Goal: Task Accomplishment & Management: Use online tool/utility

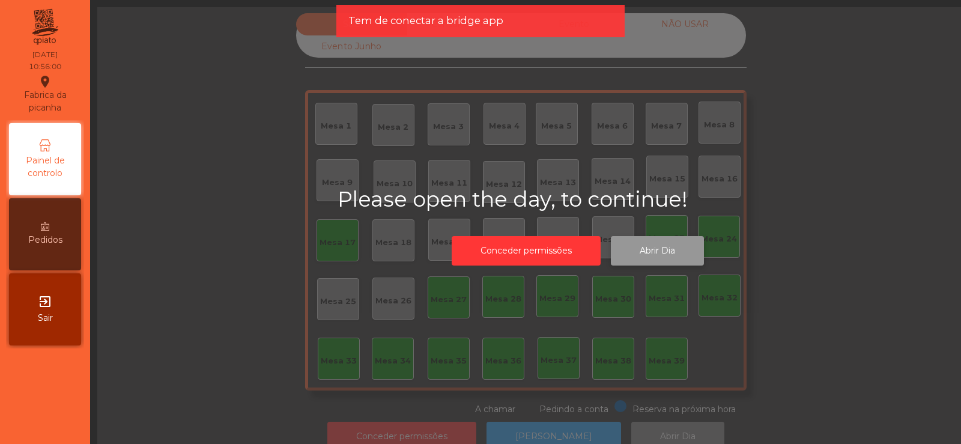
click at [674, 239] on button "Abrir Dia" at bounding box center [657, 250] width 93 height 29
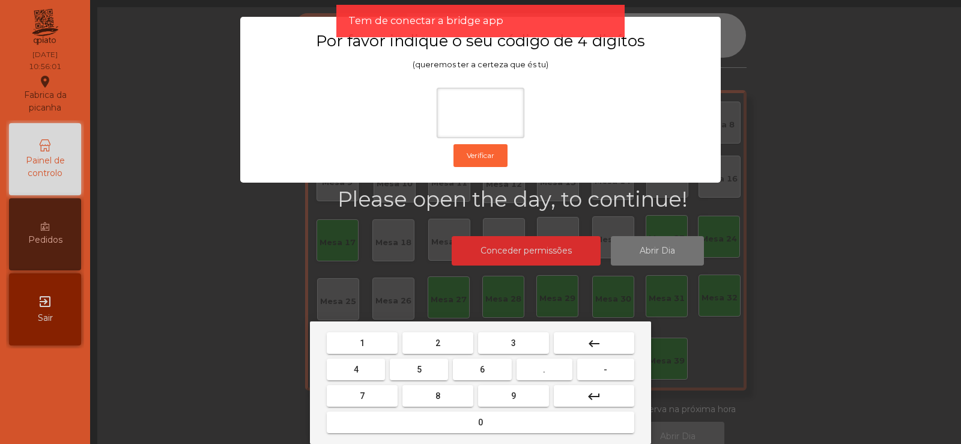
click at [453, 329] on div "1 2 3 keyboard_backspace 4 5 6 . - 7 8 9 keyboard_return 0" at bounding box center [480, 382] width 341 height 122
click at [474, 367] on button "6" at bounding box center [482, 369] width 58 height 22
type input "*"
click at [598, 349] on mat-icon "keyboard_backspace" at bounding box center [594, 343] width 14 height 14
click at [428, 347] on button "2" at bounding box center [437, 343] width 71 height 22
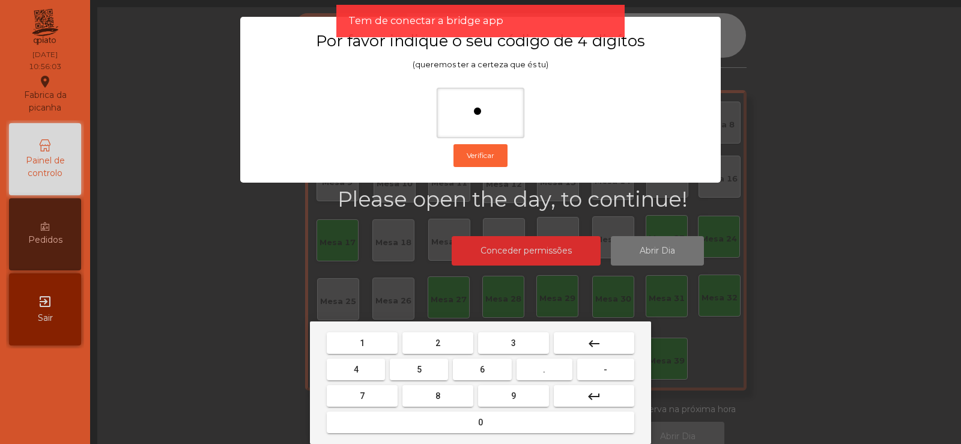
click at [482, 369] on span "6" at bounding box center [482, 369] width 5 height 10
click at [371, 406] on button "7" at bounding box center [362, 396] width 71 height 22
click at [421, 371] on span "5" at bounding box center [419, 369] width 5 height 10
type input "****"
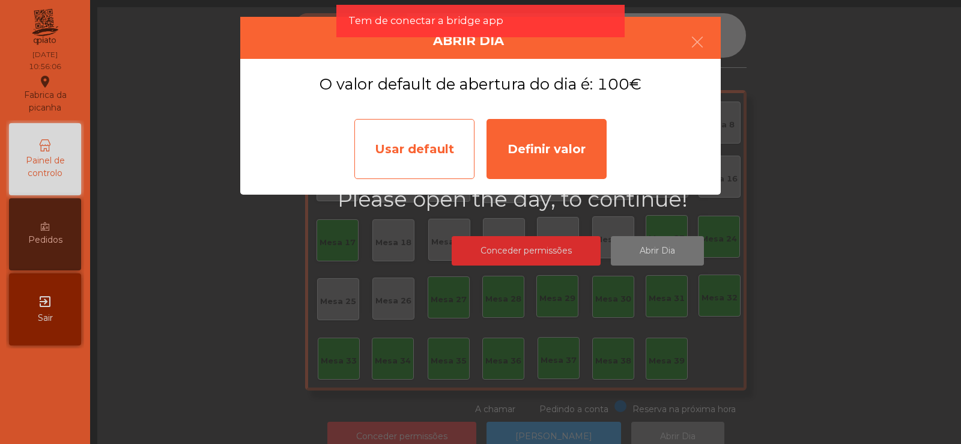
click at [422, 156] on div "Usar default" at bounding box center [414, 149] width 120 height 60
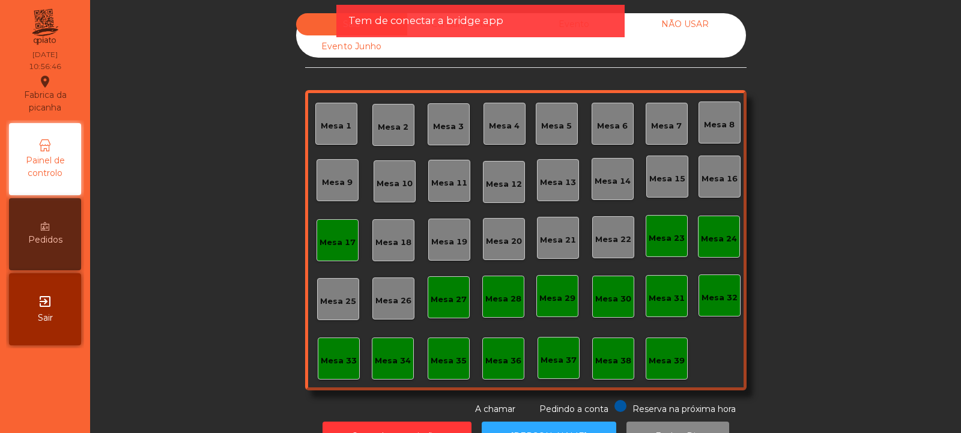
click at [334, 253] on div "Mesa 17" at bounding box center [337, 240] width 42 height 42
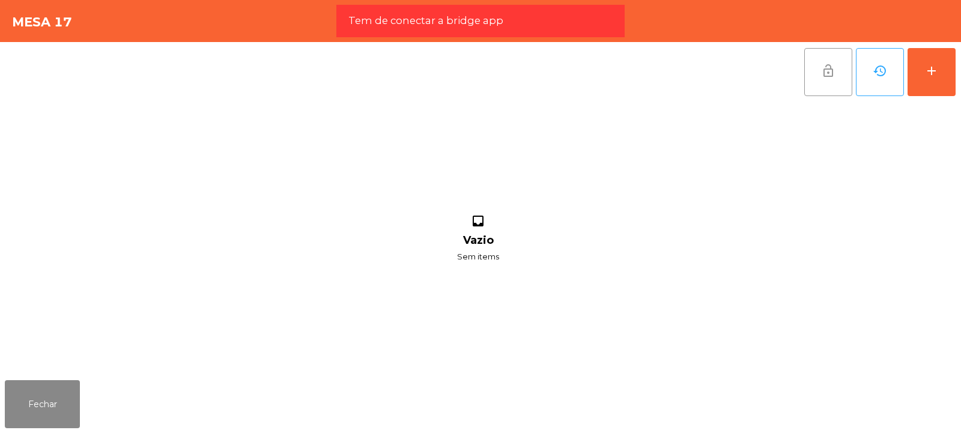
click at [818, 69] on button "lock_open" at bounding box center [828, 72] width 48 height 48
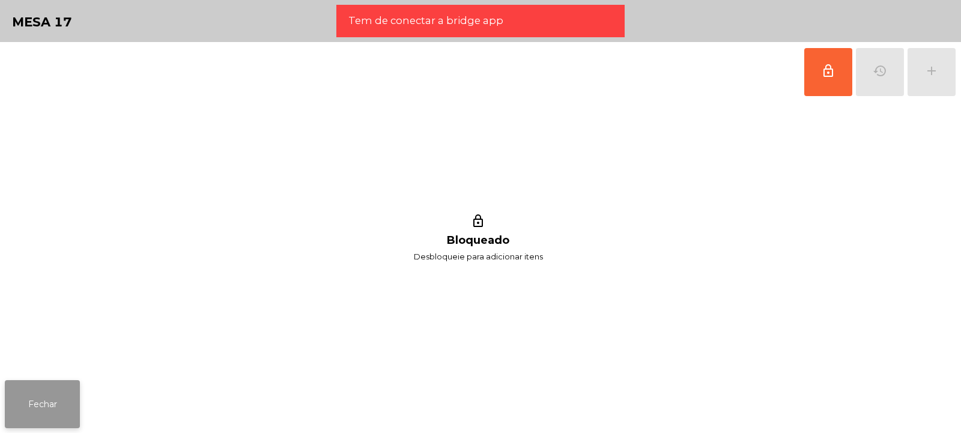
click at [73, 400] on button "Fechar" at bounding box center [42, 404] width 75 height 48
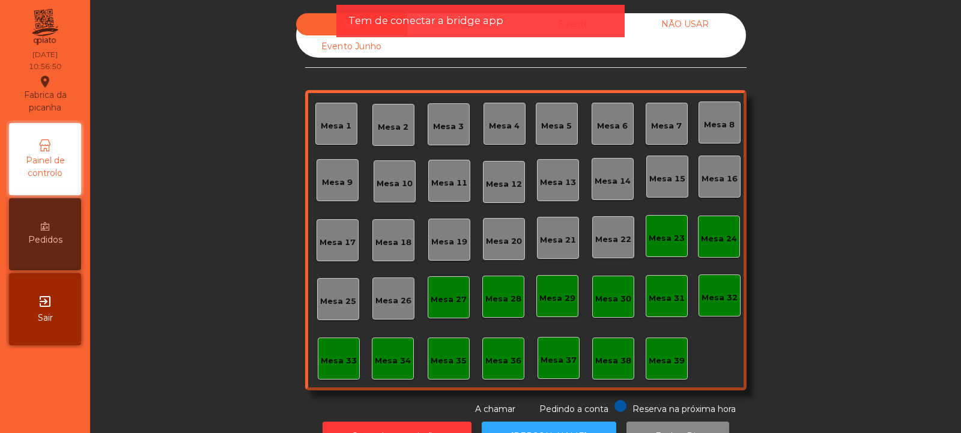
click at [659, 231] on div "Mesa 23" at bounding box center [666, 236] width 36 height 17
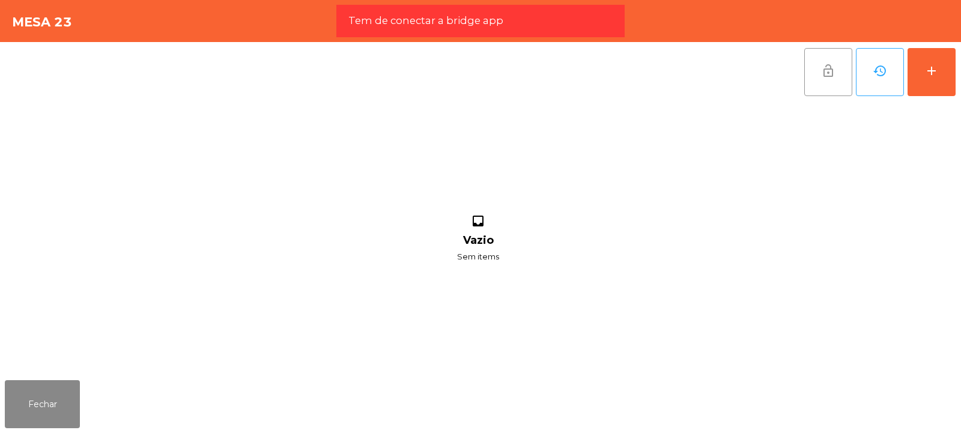
click at [806, 74] on button "lock_open" at bounding box center [828, 72] width 48 height 48
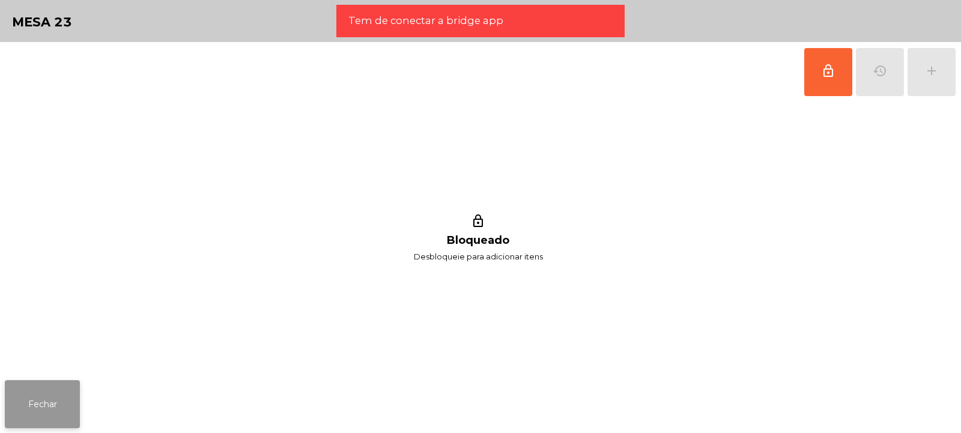
click at [31, 422] on button "Fechar" at bounding box center [42, 404] width 75 height 48
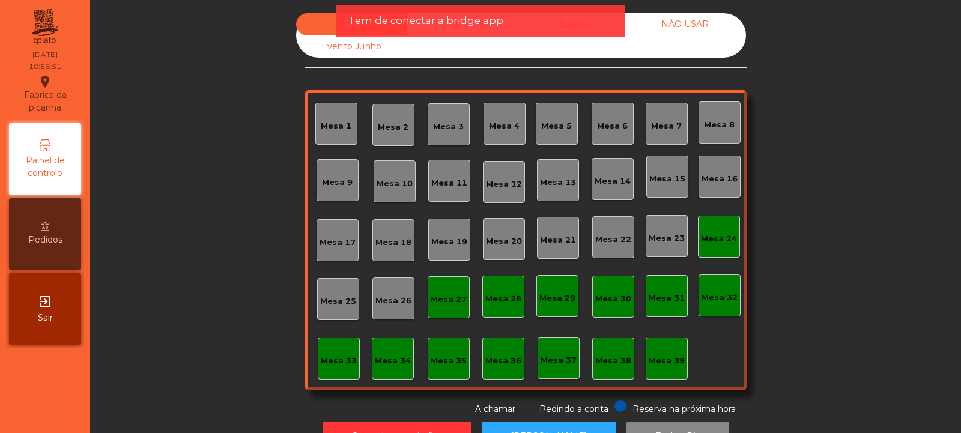
click at [716, 253] on div "Mesa 24" at bounding box center [719, 237] width 42 height 42
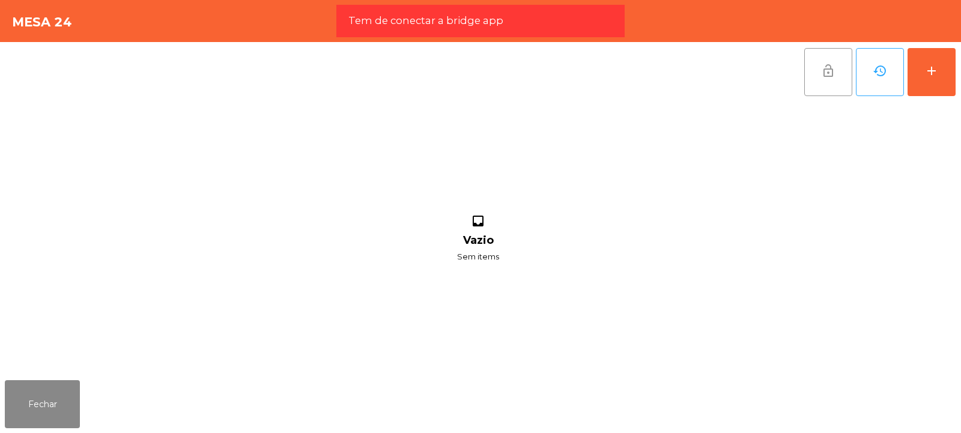
click at [820, 86] on button "lock_open" at bounding box center [828, 72] width 48 height 48
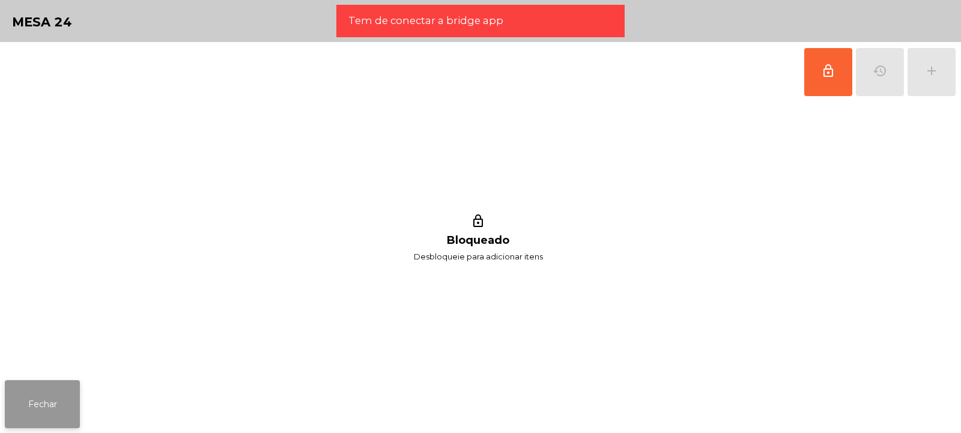
click at [51, 407] on button "Fechar" at bounding box center [42, 404] width 75 height 48
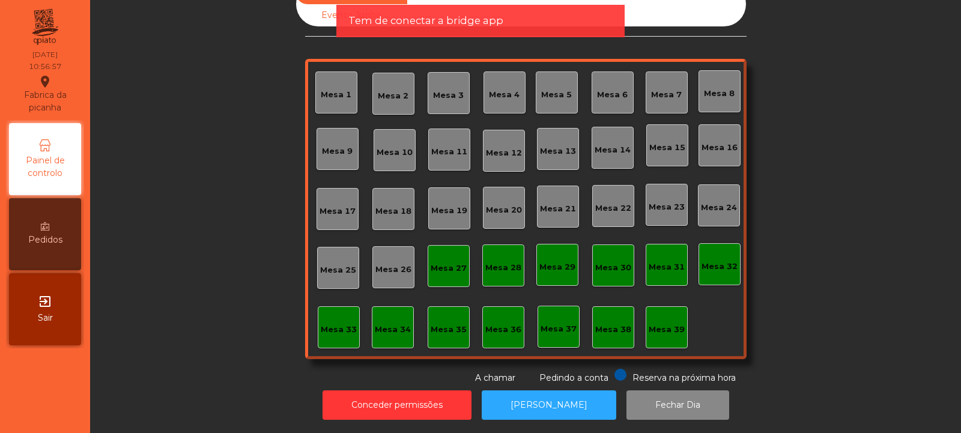
scroll to position [40, 0]
click at [548, 400] on button "[PERSON_NAME]" at bounding box center [549, 404] width 134 height 29
click at [532, 390] on button "[PERSON_NAME]" at bounding box center [549, 404] width 134 height 29
